Goal: Contribute content: Contribute content

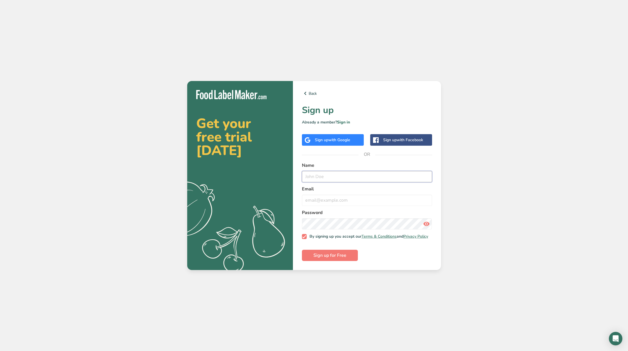
click at [322, 176] on input "text" at bounding box center [367, 176] width 130 height 11
click at [331, 174] on input "text" at bounding box center [367, 176] width 130 height 11
type input "[PERSON_NAME]"
click at [340, 199] on input "email" at bounding box center [367, 199] width 130 height 11
type input "[EMAIL_ADDRESS][DOMAIN_NAME]"
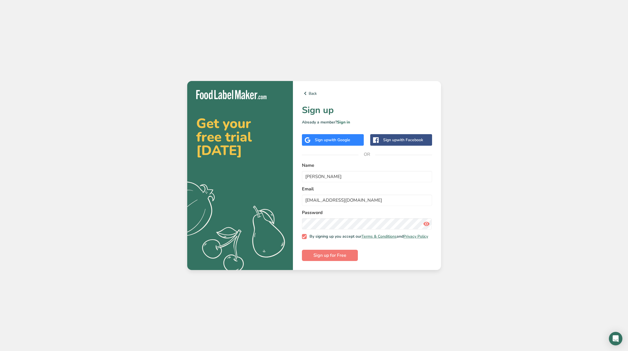
click at [378, 259] on form "Name [PERSON_NAME] Email [EMAIL_ADDRESS][DOMAIN_NAME] Password By signing up yo…" at bounding box center [367, 211] width 130 height 99
click at [351, 260] on button "Sign up for Free" at bounding box center [330, 254] width 56 height 11
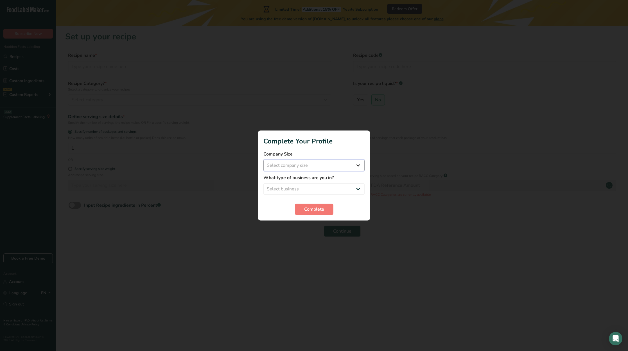
select select "1"
click at [309, 210] on span "Complete" at bounding box center [314, 209] width 20 height 7
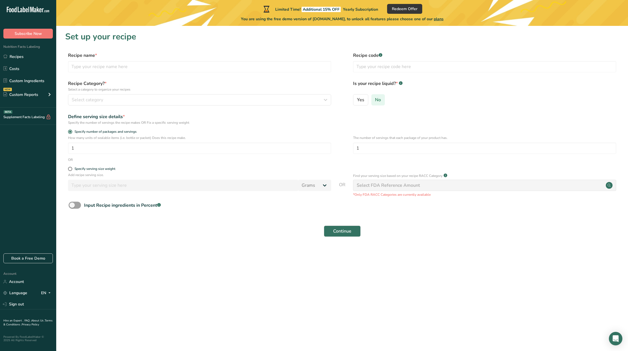
click at [376, 100] on span "No" at bounding box center [378, 100] width 6 height 6
click at [375, 100] on input "No" at bounding box center [373, 100] width 4 height 4
click at [337, 236] on div "Continue" at bounding box center [341, 231] width 553 height 18
click at [335, 230] on span "Continue" at bounding box center [342, 231] width 18 height 7
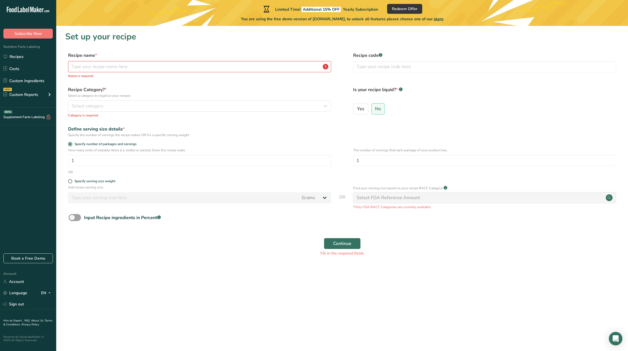
click at [109, 72] on div "Recipe name * Name is required" at bounding box center [199, 65] width 263 height 26
click at [176, 68] on input "text" at bounding box center [199, 66] width 263 height 11
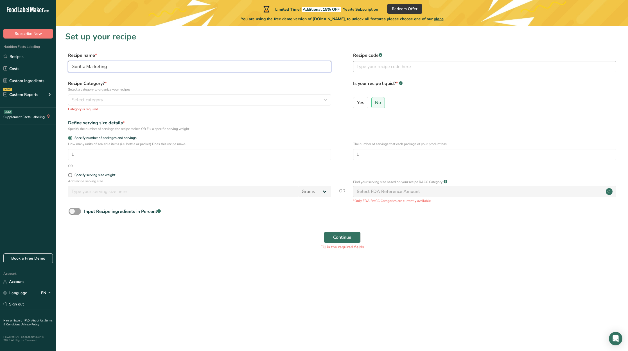
type input "Gorilla Marketing"
click at [387, 68] on input "text" at bounding box center [484, 66] width 263 height 11
click at [167, 99] on div "Select category" at bounding box center [198, 99] width 252 height 7
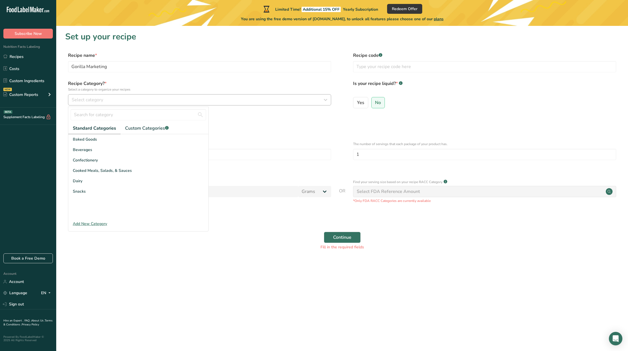
click at [131, 103] on div "Select category" at bounding box center [198, 99] width 252 height 7
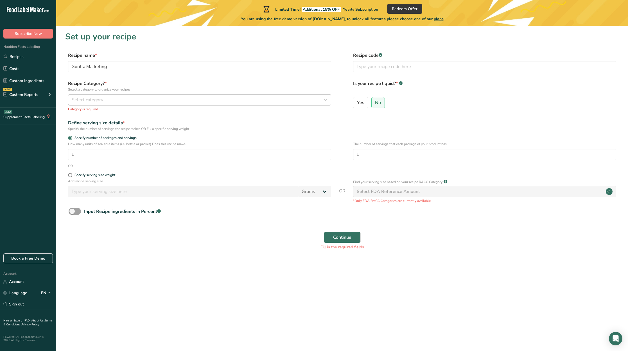
click at [119, 101] on div "Select category" at bounding box center [198, 99] width 252 height 7
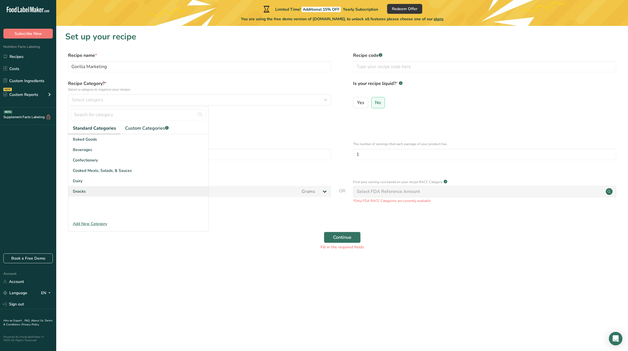
click at [94, 191] on div "Snacks" at bounding box center [138, 191] width 140 height 10
